Goal: Task Accomplishment & Management: Complete application form

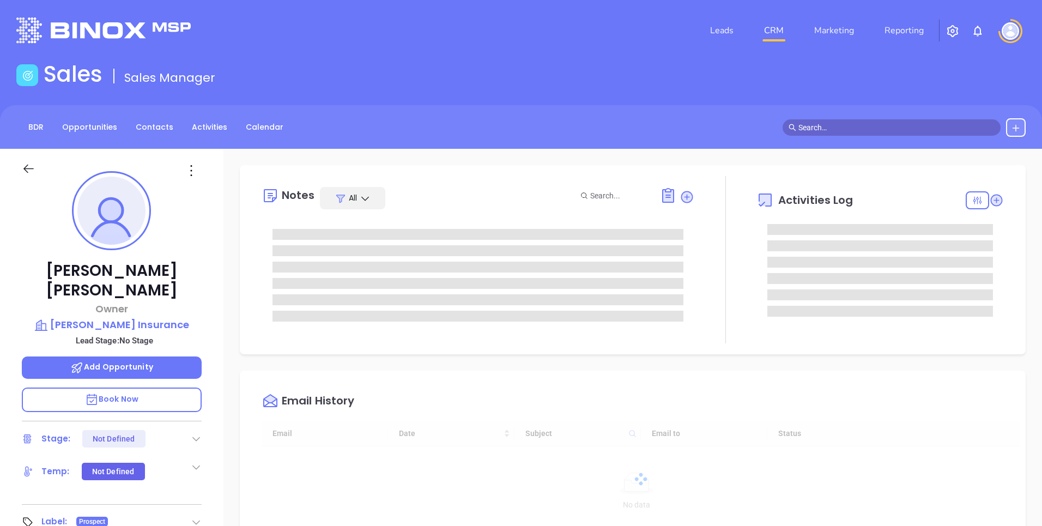
type input "[DATE]"
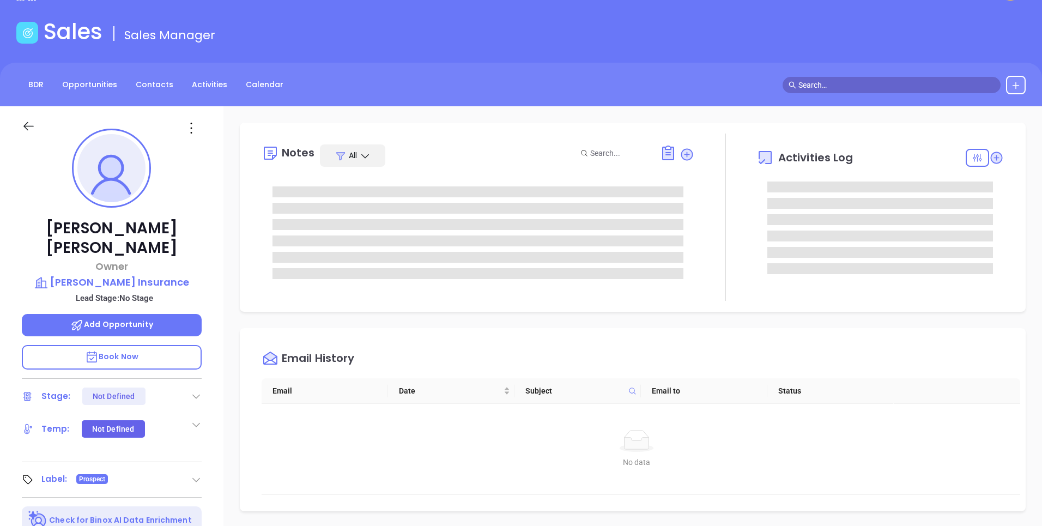
scroll to position [43, 0]
type input "[PERSON_NAME]"
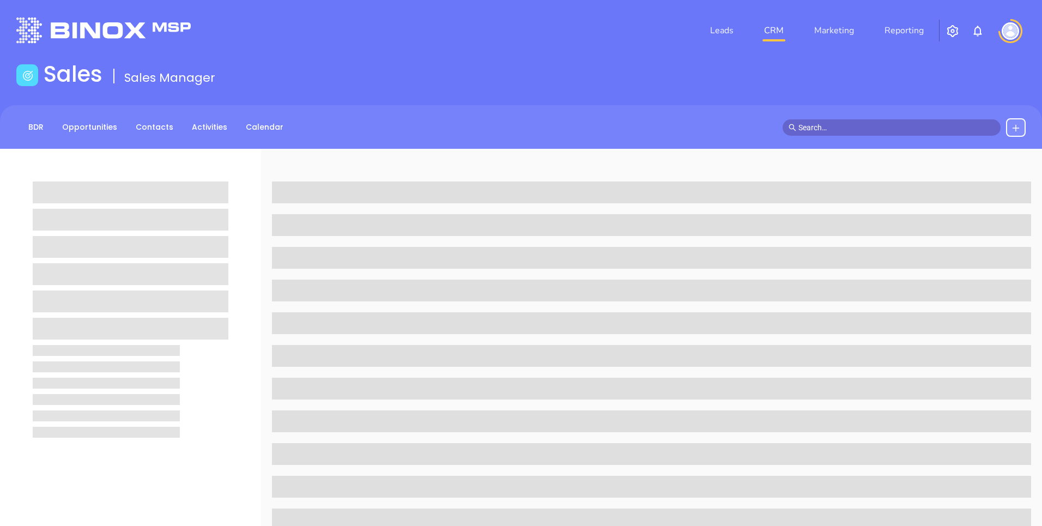
scroll to position [43, 0]
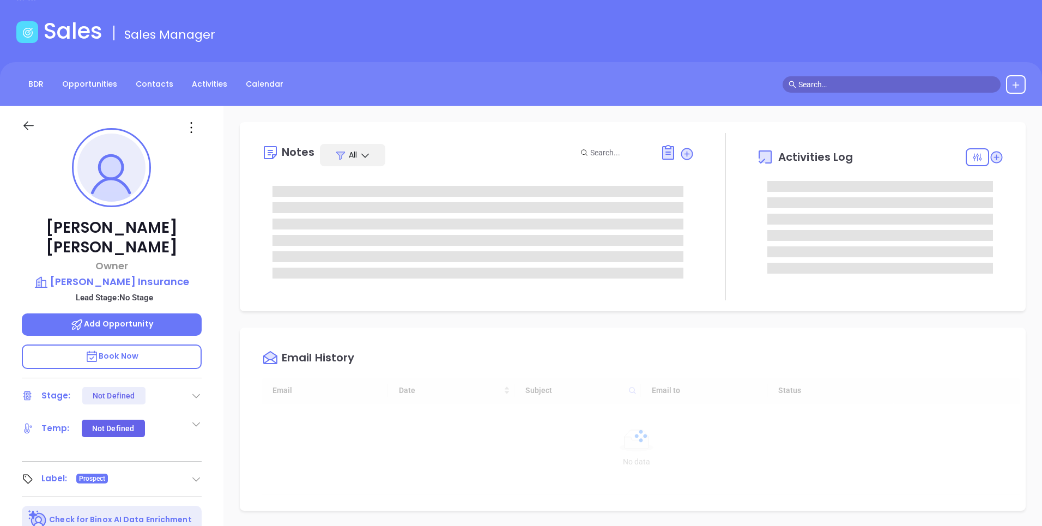
type input "[DATE]"
type input "[PERSON_NAME]"
